Goal: Task Accomplishment & Management: Manage account settings

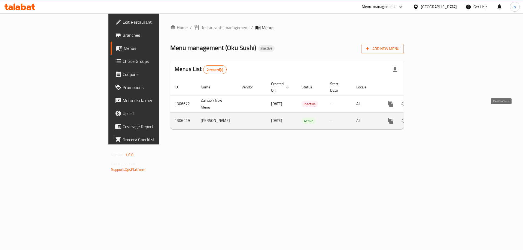
click at [433, 119] on icon "enhanced table" at bounding box center [430, 121] width 5 height 5
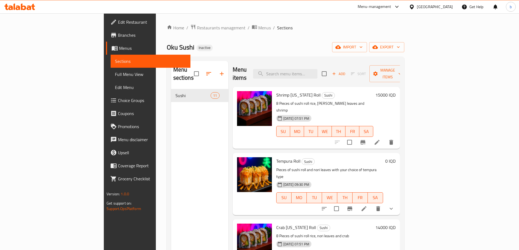
click at [115, 72] on span "Full Menu View" at bounding box center [150, 74] width 71 height 7
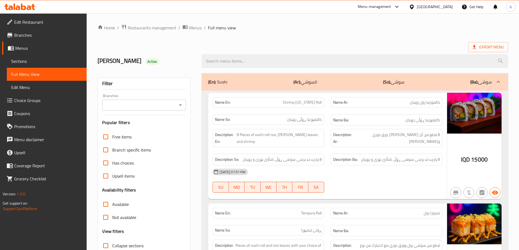
click at [180, 103] on icon "Open" at bounding box center [180, 105] width 7 height 7
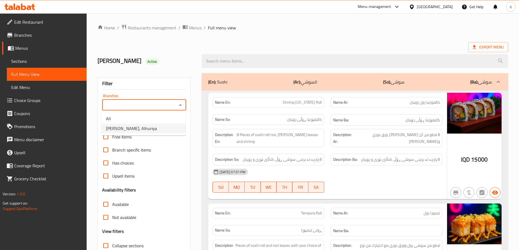
click at [162, 130] on li "[PERSON_NAME], Alhuriya" at bounding box center [144, 129] width 84 height 10
type input "[PERSON_NAME], Alhuriya"
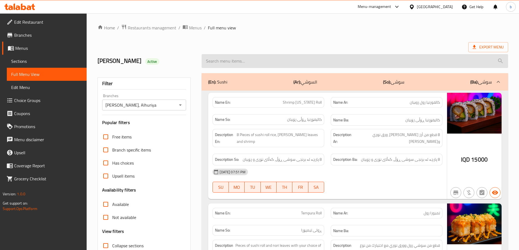
click at [249, 63] on input "search" at bounding box center [355, 61] width 307 height 14
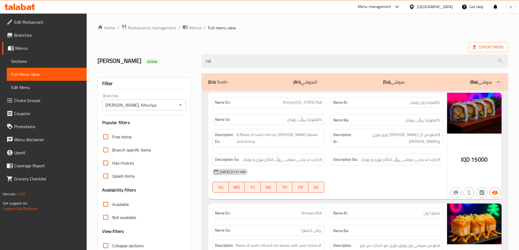
type input "roll"
drag, startPoint x: 284, startPoint y: 61, endPoint x: 144, endPoint y: 63, distance: 139.5
click at [144, 63] on div "[PERSON_NAME] Active roll" at bounding box center [302, 61] width 417 height 24
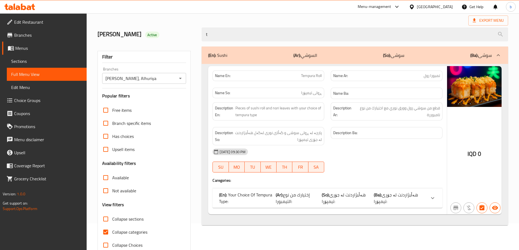
scroll to position [40, 0]
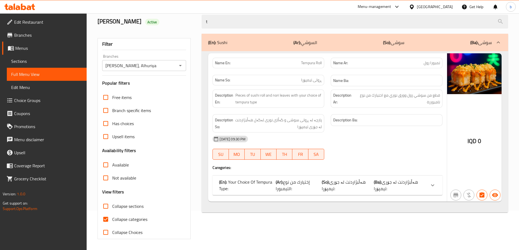
type input "t"
click at [418, 184] on p "(Ba): هەڵبژاردنت لە جۆری تیمپۆرا:" at bounding box center [400, 185] width 52 height 13
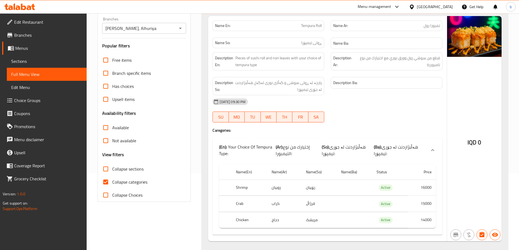
scroll to position [90, 0]
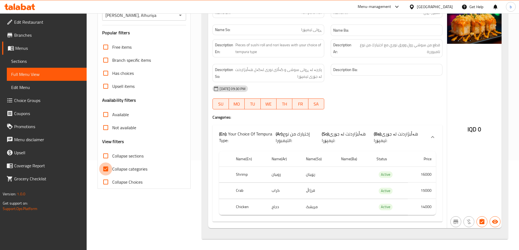
click at [106, 168] on input "Collapse categories" at bounding box center [105, 169] width 13 height 13
checkbox input "false"
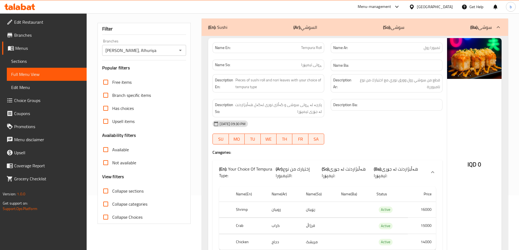
scroll to position [63, 0]
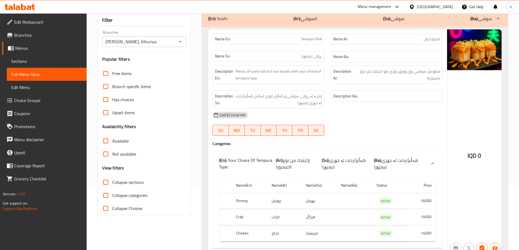
click at [436, 40] on span "تمبورا رول" at bounding box center [432, 39] width 16 height 6
copy span "تمبورا"
click at [438, 120] on div "[DATE] 09:30 PM" at bounding box center [327, 115] width 236 height 13
drag, startPoint x: 310, startPoint y: 38, endPoint x: 327, endPoint y: 39, distance: 17.4
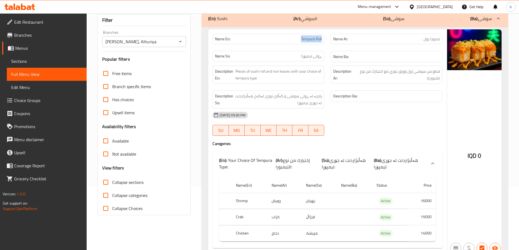
click at [327, 39] on div "Name En: Tempura Roll" at bounding box center [268, 39] width 118 height 17
copy span "Tempura Roll"
click at [40, 62] on span "Sections" at bounding box center [46, 61] width 71 height 7
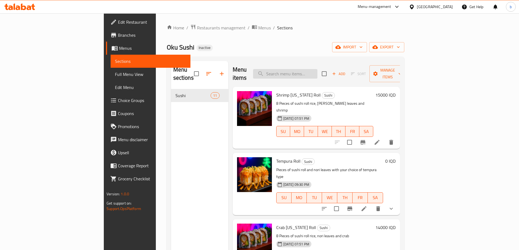
click at [317, 71] on input "search" at bounding box center [285, 74] width 64 height 10
paste input "Tempura Roll"
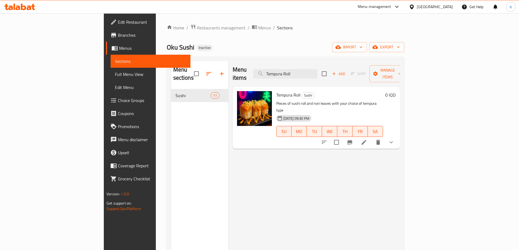
type input "Tempura Roll"
click at [367, 139] on icon at bounding box center [364, 142] width 7 height 7
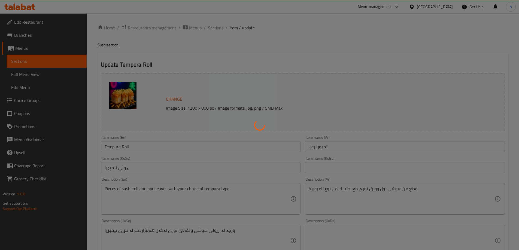
type input "إختيارك من نوع التيمبورا:"
type input "هەڵبژاردنت لە جۆری تیمپۆرا:"
type input "1"
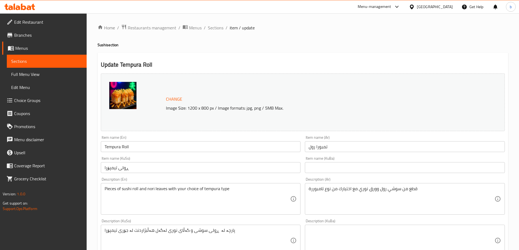
click at [124, 168] on input "ڕولی تیمپۆرا" at bounding box center [201, 167] width 200 height 11
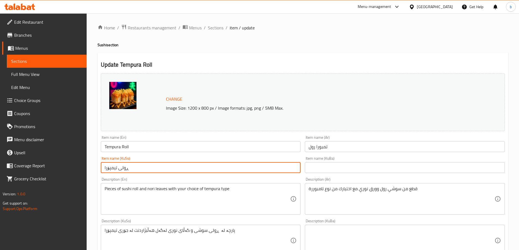
click at [124, 168] on input "ڕولی تیمپۆرا" at bounding box center [201, 167] width 200 height 11
type input "تیمپۆرا ڕۆڵ"
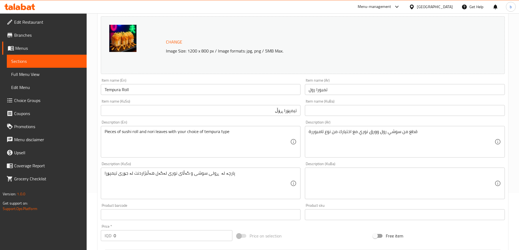
scroll to position [37, 0]
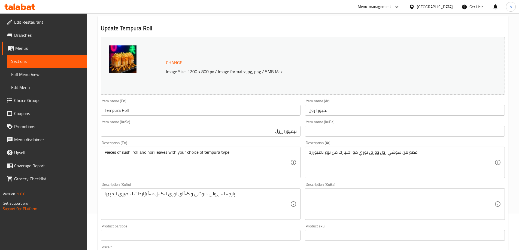
click at [285, 132] on input "تیمپۆرا ڕۆڵ" at bounding box center [201, 131] width 200 height 11
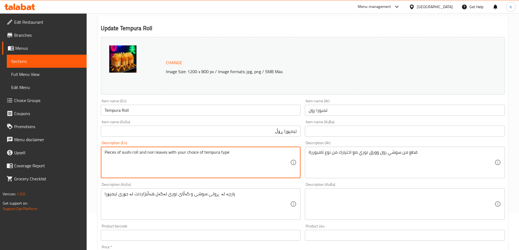
click at [162, 152] on textarea "Pieces of sushi roll and nori leaves with your choice of tempura type" at bounding box center [198, 163] width 186 height 26
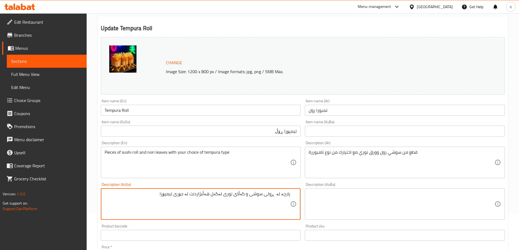
drag, startPoint x: 272, startPoint y: 197, endPoint x: 281, endPoint y: 198, distance: 9.5
click at [281, 198] on textarea "پارچە لە ڕولی سوشی و گەڵای نوری لەگەل هەڵبژاردنت لە جۆری تیمپۆرا" at bounding box center [198, 205] width 186 height 26
click at [203, 193] on textarea "پارچە ڕۆڵی سوشی و گەڵای نوری لەگەل هەڵبژاردنت لە جۆری تیمپۆرا" at bounding box center [198, 205] width 186 height 26
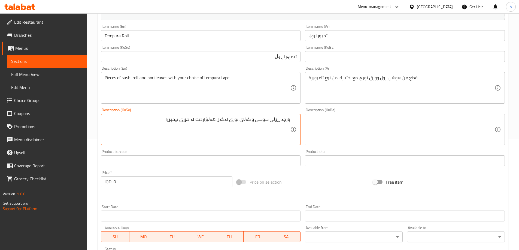
scroll to position [227, 0]
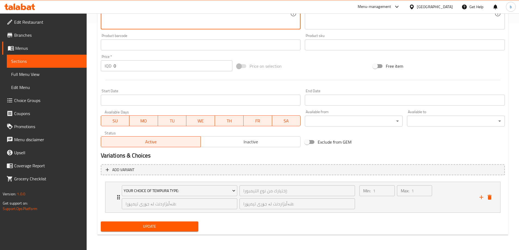
type textarea "پارچە ڕۆڵی سوشی و گەڵای نوری لەگەل هەڵبژاردنت لە جۆری تیمپۆرا"
click at [162, 228] on span "Update" at bounding box center [149, 226] width 89 height 7
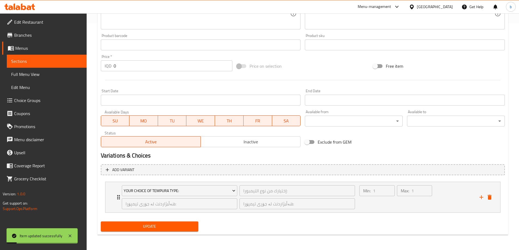
click at [52, 67] on link "Sections" at bounding box center [47, 61] width 80 height 13
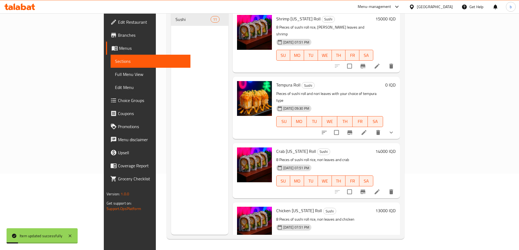
scroll to position [76, 0]
click at [115, 74] on span "Full Menu View" at bounding box center [150, 74] width 71 height 7
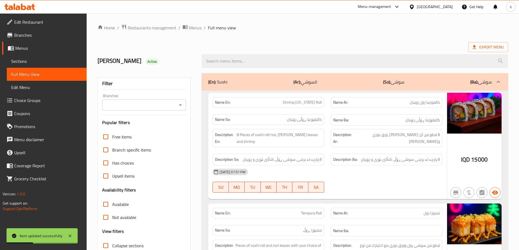
click at [182, 104] on icon "Open" at bounding box center [180, 105] width 7 height 7
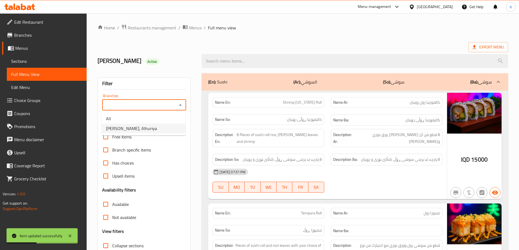
click at [142, 132] on li "[PERSON_NAME], Alhuriya" at bounding box center [144, 129] width 84 height 10
type input "[PERSON_NAME], Alhuriya"
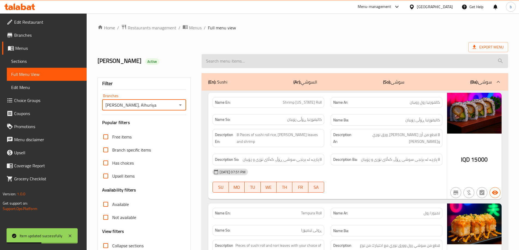
click at [223, 68] on input "search" at bounding box center [355, 61] width 307 height 14
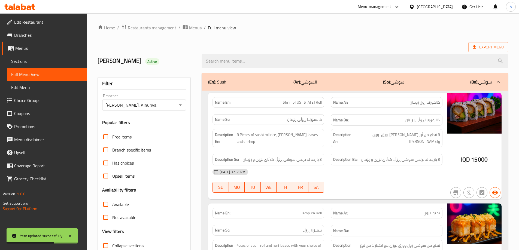
paste input "Tempura Roll"
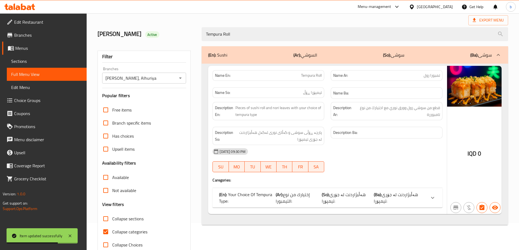
scroll to position [40, 0]
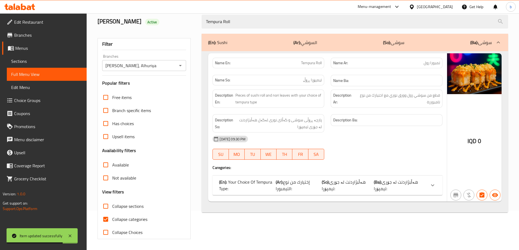
type input "Tempura Roll"
click at [107, 222] on input "Collapse categories" at bounding box center [105, 219] width 13 height 13
checkbox input "false"
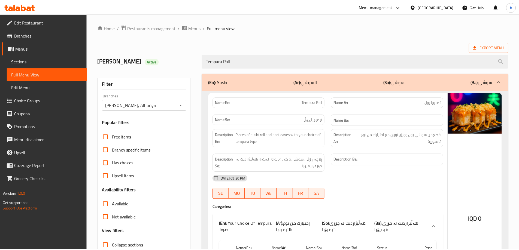
scroll to position [90, 0]
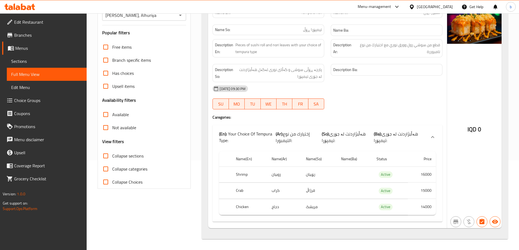
click at [27, 64] on span "Sections" at bounding box center [46, 61] width 71 height 7
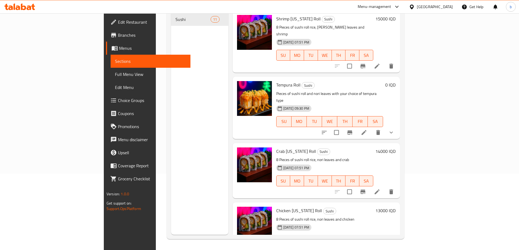
scroll to position [76, 0]
click at [367, 129] on icon at bounding box center [364, 132] width 7 height 7
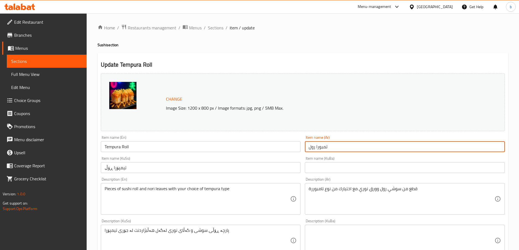
click at [320, 148] on input "تمبورا رول" at bounding box center [405, 146] width 200 height 11
type input "تمبورا رول"
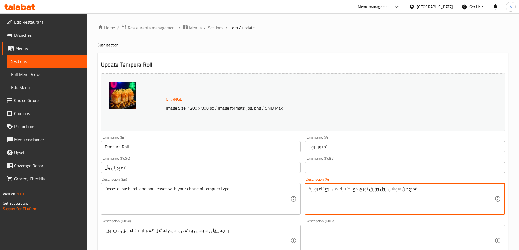
click at [317, 189] on textarea "قطع من سوشي رول وورق نوري مع اختيارك من نوع تامبوررة" at bounding box center [402, 199] width 186 height 26
paste textarea "مبورا"
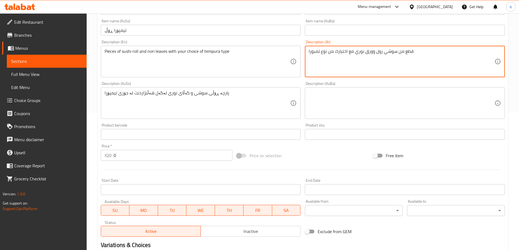
scroll to position [227, 0]
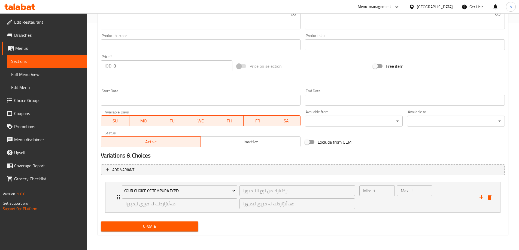
type textarea "قطع من سوشي رول وورق نوري مع اختيارك من نوع تمبورا"
click at [188, 225] on span "Update" at bounding box center [149, 226] width 89 height 7
click at [41, 77] on span "Full Menu View" at bounding box center [46, 74] width 71 height 7
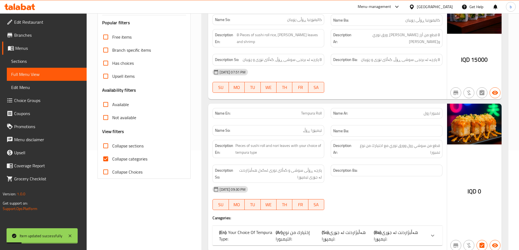
scroll to position [37, 0]
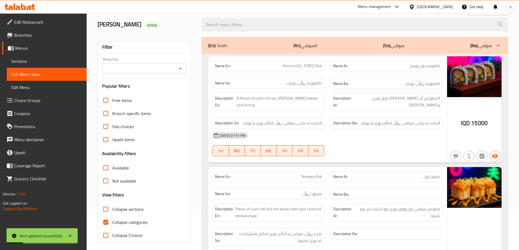
click at [178, 77] on div "Filter Branches Branches Popular filters Free items Branch specific items Has c…" at bounding box center [144, 141] width 93 height 201
click at [178, 70] on icon "Open" at bounding box center [180, 68] width 7 height 7
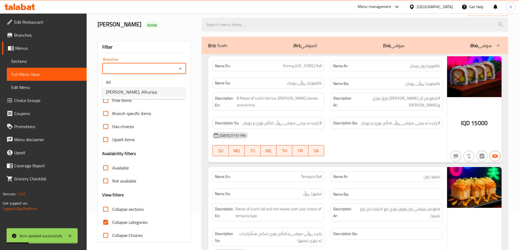
click at [150, 92] on li "[PERSON_NAME], Alhuriya" at bounding box center [144, 92] width 84 height 10
type input "[PERSON_NAME], Alhuriya"
click at [108, 225] on input "Collapse categories" at bounding box center [105, 222] width 13 height 13
checkbox input "false"
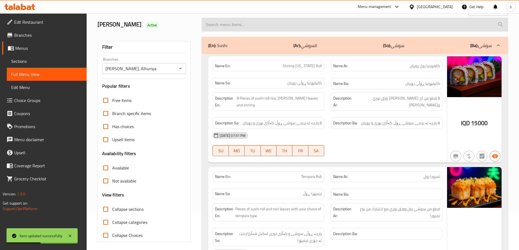
click at [279, 29] on input "search" at bounding box center [355, 25] width 307 height 14
paste input "Tempura Roll"
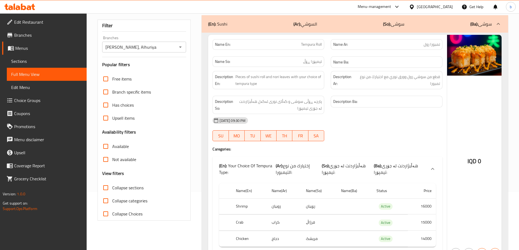
scroll to position [90, 0]
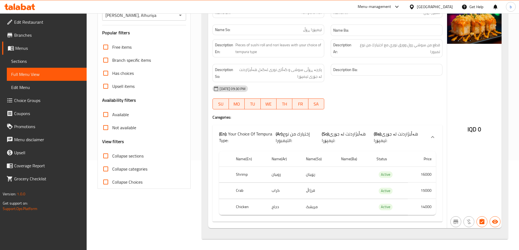
type input "Tempura Roll"
click at [193, 222] on div "Filter Branches Oku Sushi, Alhuriya Branches Popular filters Free items Branch …" at bounding box center [146, 111] width 104 height 263
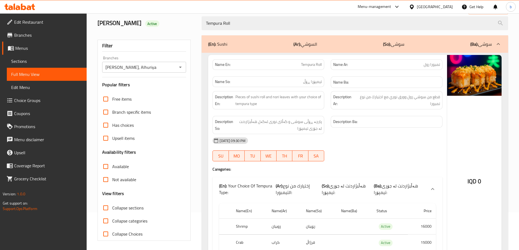
scroll to position [26, 0]
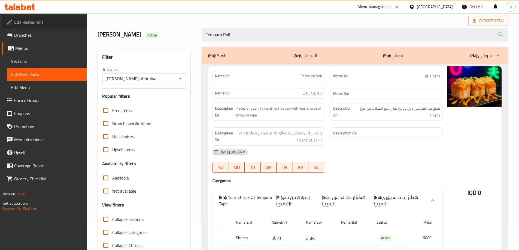
click at [19, 20] on span "Edit Restaurant" at bounding box center [48, 22] width 68 height 7
